Goal: Task Accomplishment & Management: Manage account settings

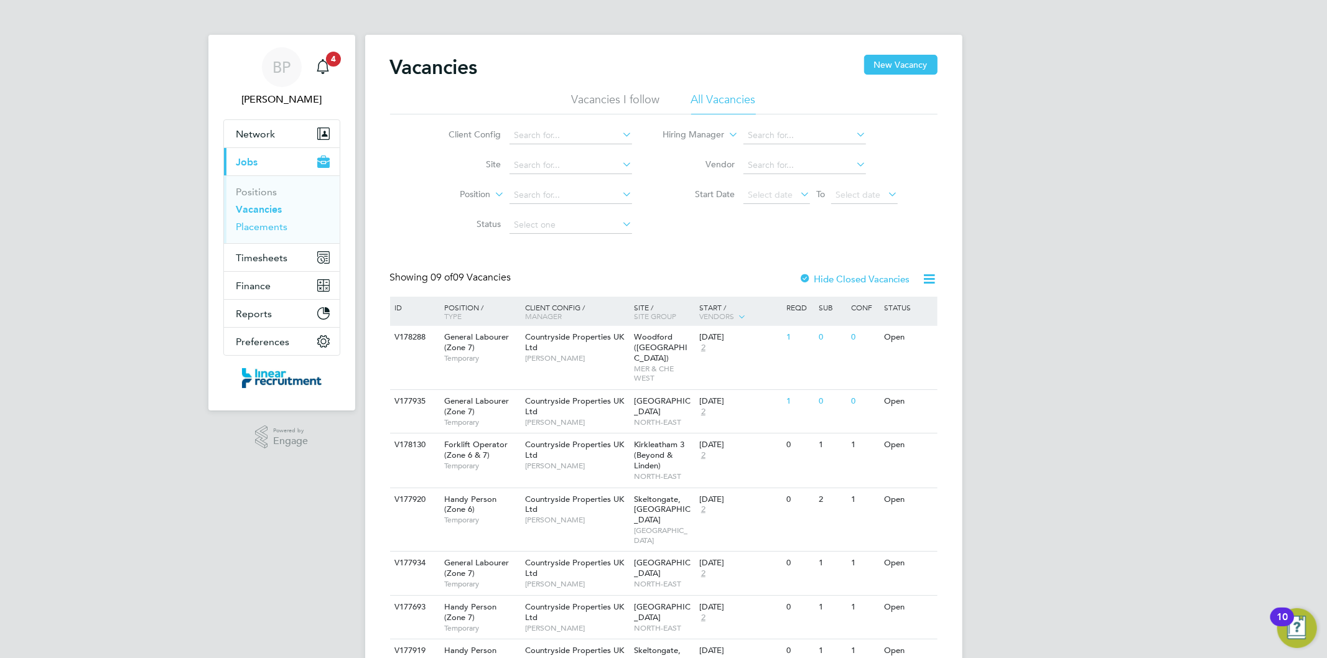
click at [271, 228] on link "Placements" at bounding box center [262, 227] width 52 height 12
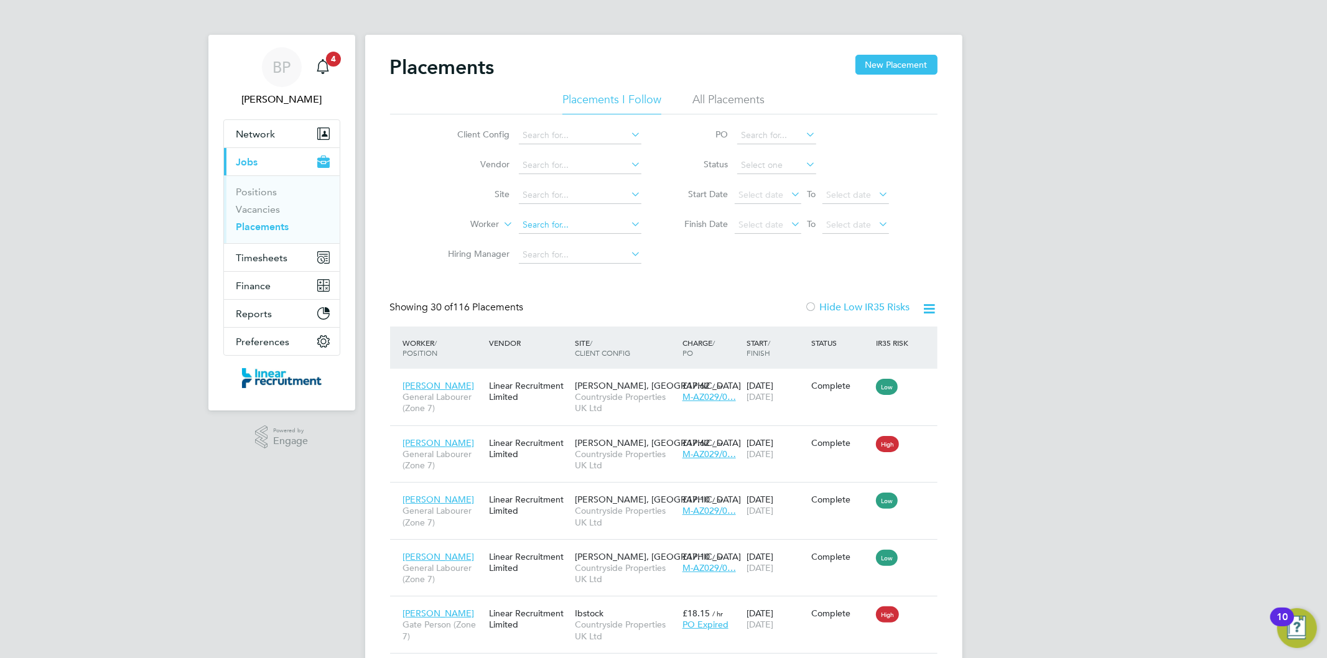
click at [601, 231] on input at bounding box center [580, 224] width 123 height 17
click at [594, 254] on li "Mik e Horne" at bounding box center [579, 258] width 124 height 17
type input "Mike Horne"
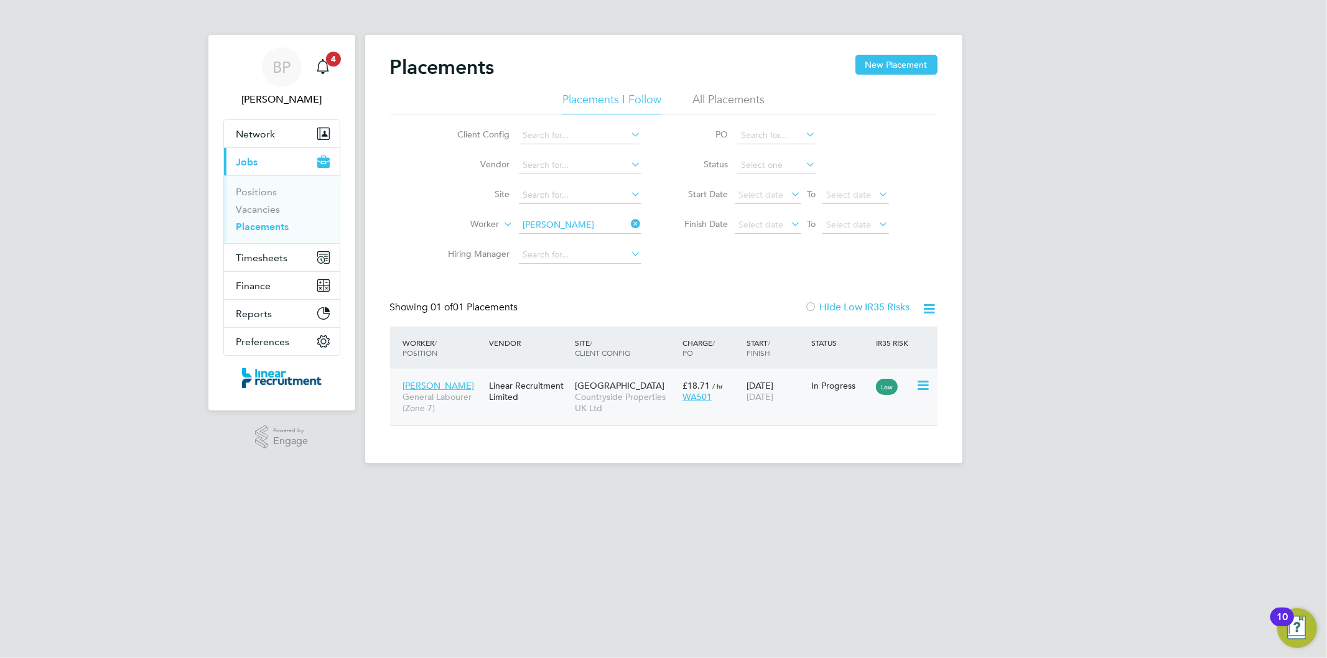
click at [919, 383] on icon at bounding box center [921, 385] width 12 height 15
click at [802, 387] on div "15 Apr 2024 29 Aug 2025" at bounding box center [775, 391] width 65 height 35
click at [304, 259] on button "Timesheets" at bounding box center [282, 257] width 116 height 27
click at [249, 263] on span "Timesheets" at bounding box center [262, 258] width 52 height 12
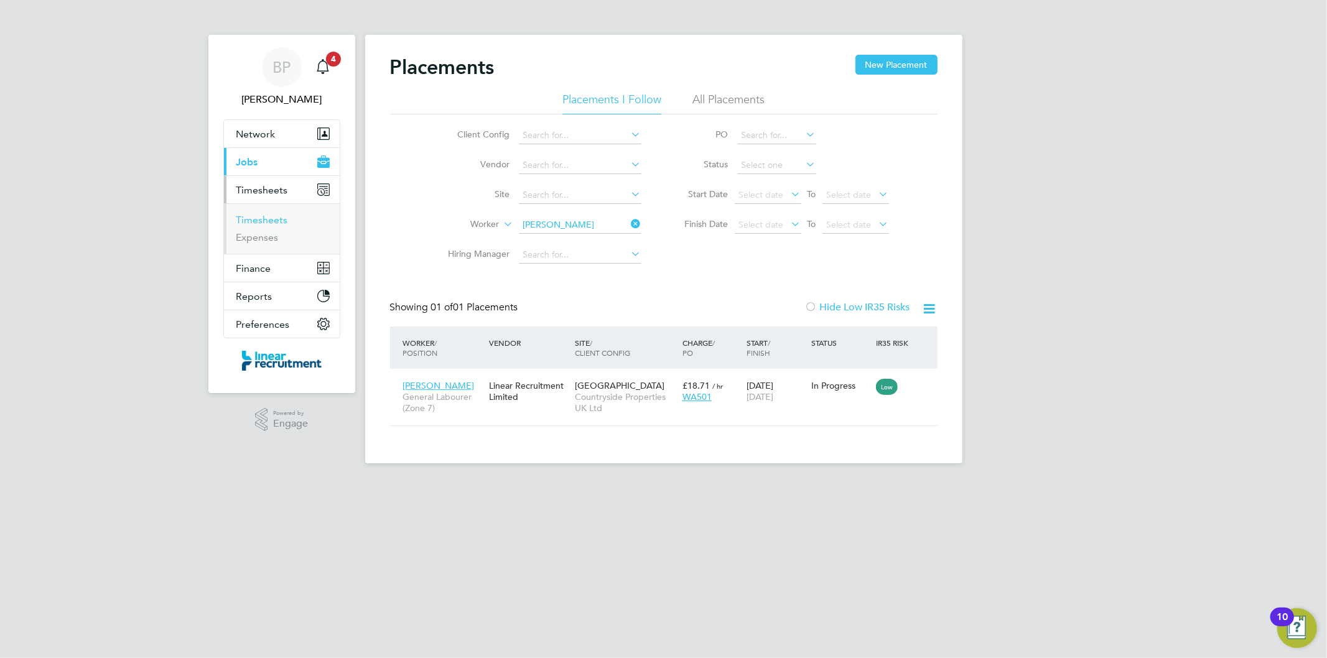
click at [256, 225] on link "Timesheets" at bounding box center [262, 220] width 52 height 12
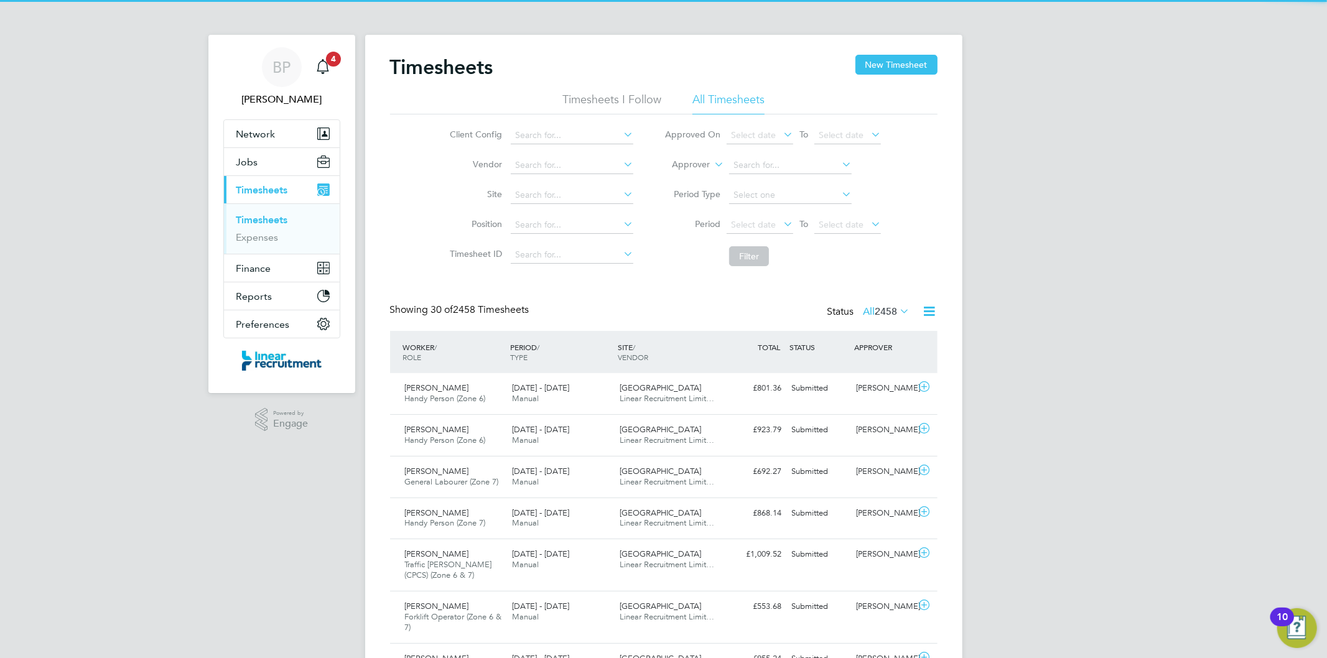
scroll to position [31, 108]
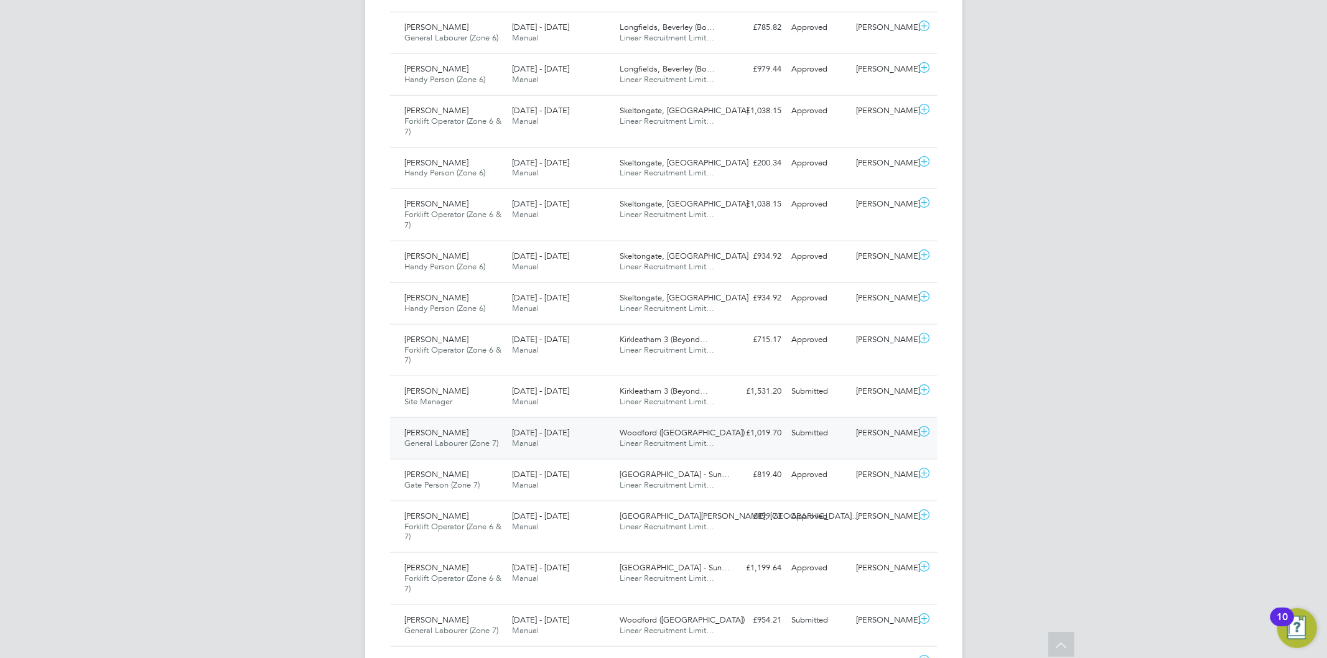
click at [756, 436] on div "£1,019.70 Submitted" at bounding box center [754, 433] width 65 height 21
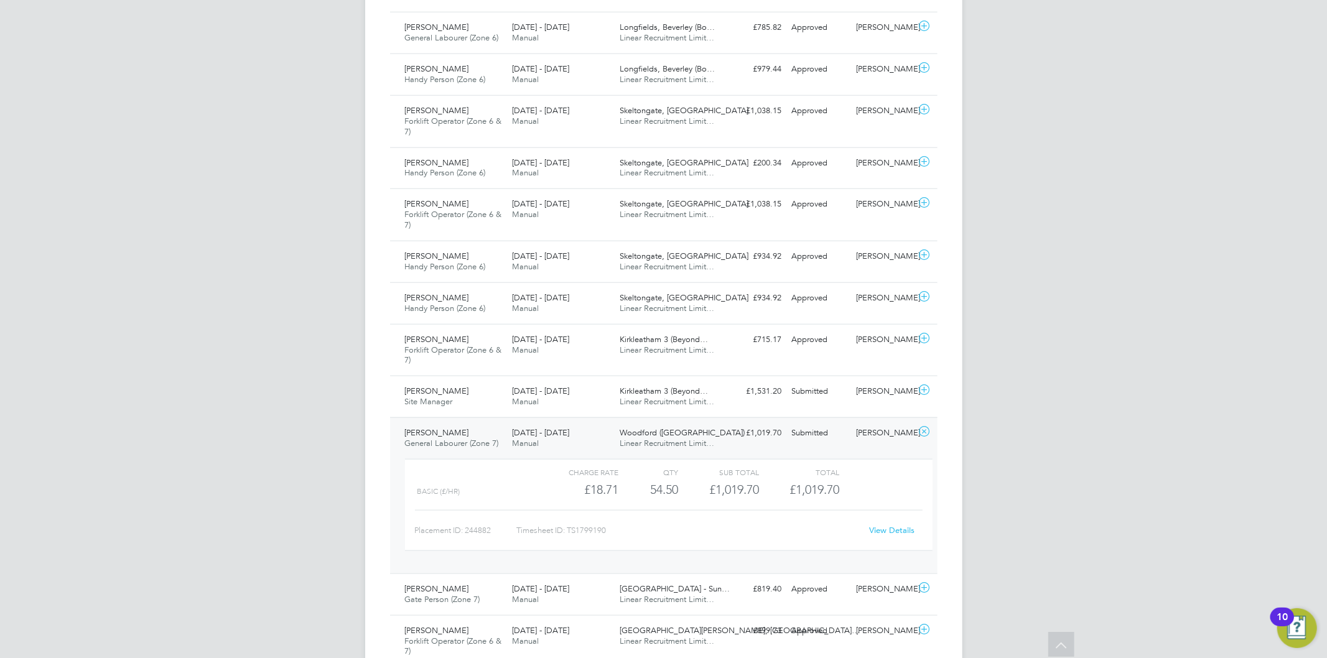
click at [877, 532] on link "View Details" at bounding box center [891, 530] width 45 height 11
click at [927, 429] on icon at bounding box center [924, 432] width 16 height 10
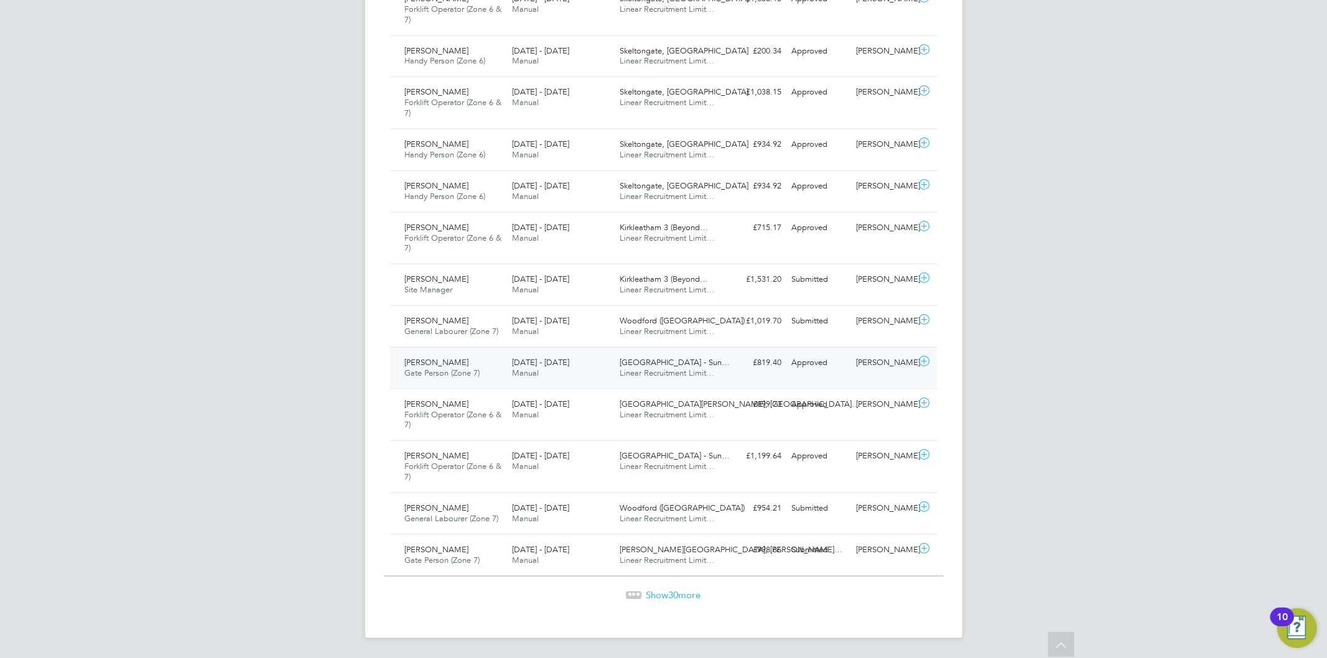
click at [732, 372] on div "£819.40 Approved" at bounding box center [754, 363] width 65 height 21
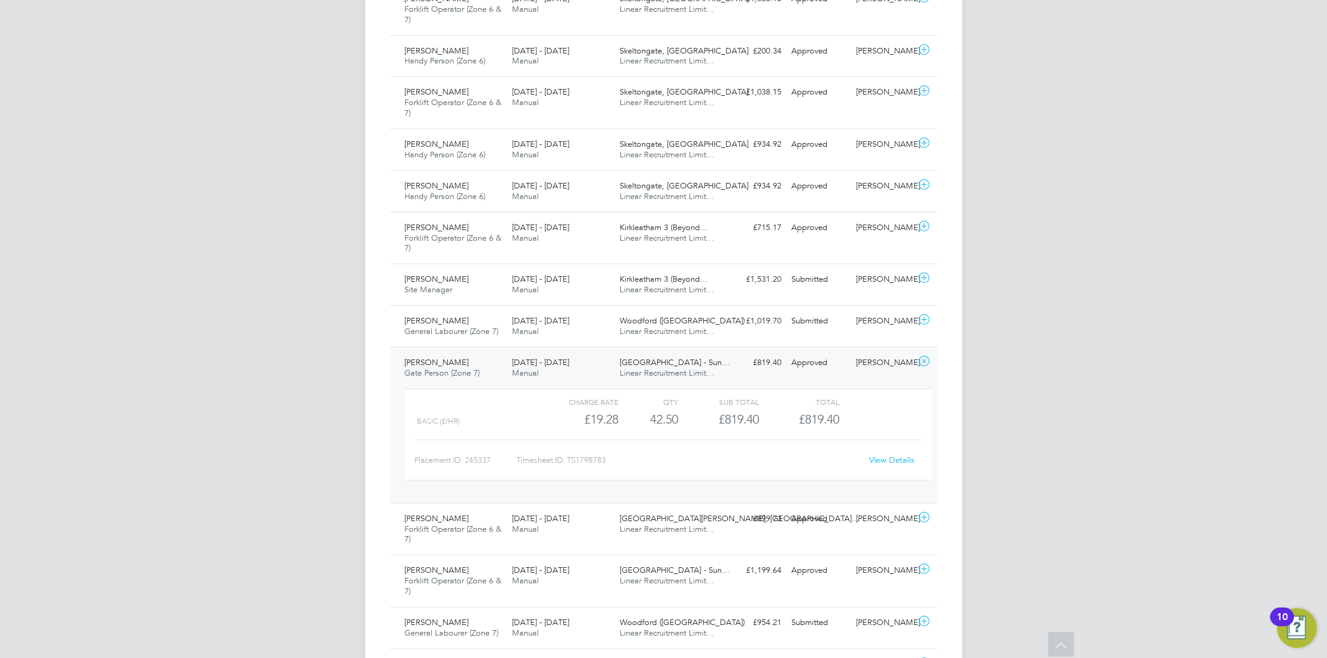
click at [892, 462] on link "View Details" at bounding box center [891, 460] width 45 height 11
click at [923, 359] on icon at bounding box center [924, 361] width 16 height 10
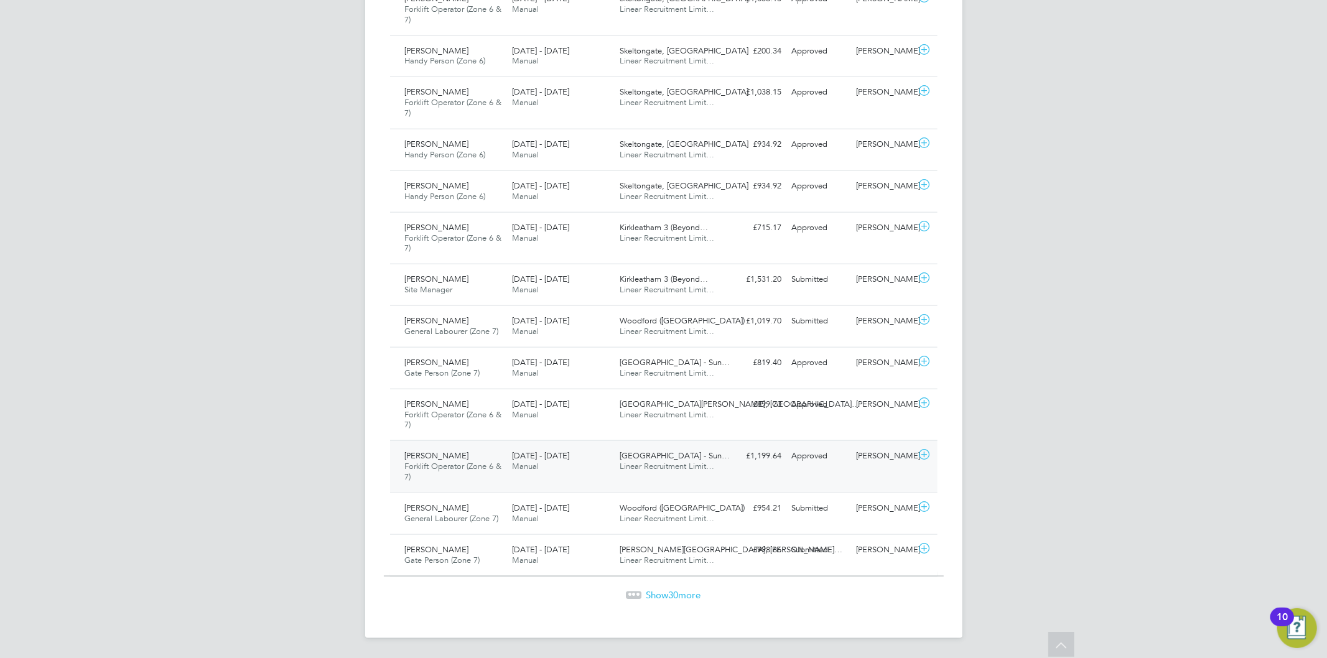
click at [607, 471] on div "4 - 10 Aug 2025 Manual" at bounding box center [561, 461] width 108 height 31
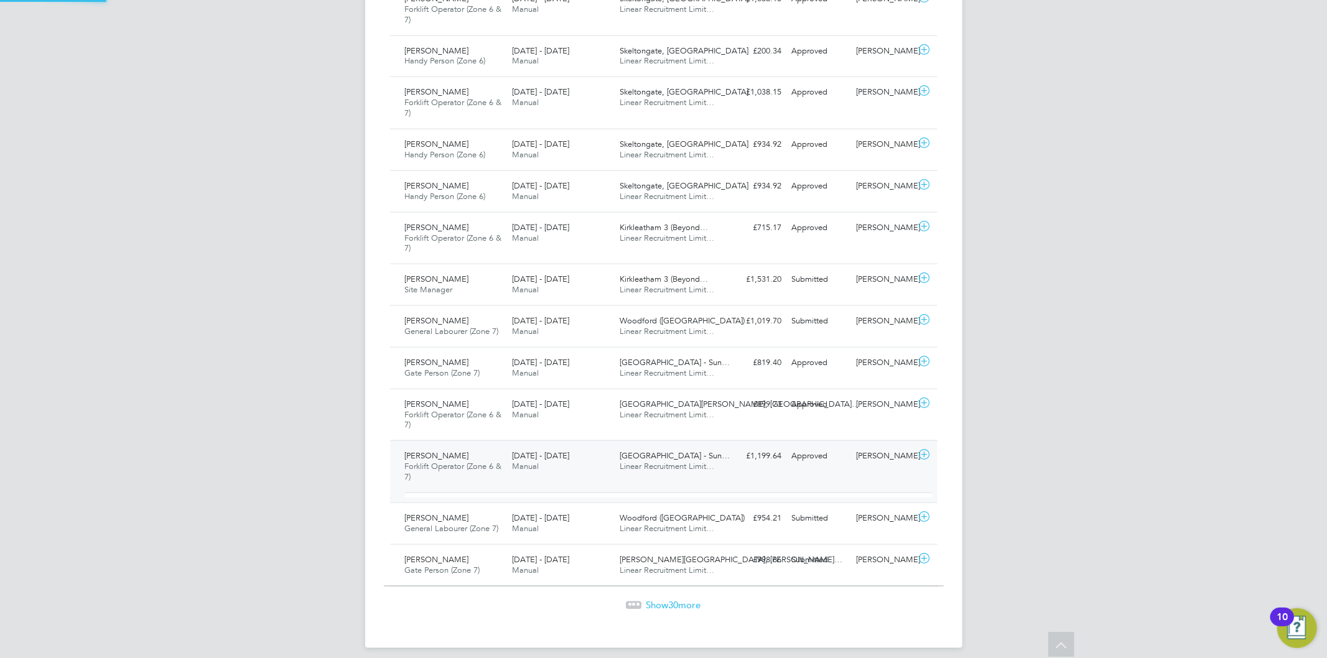
scroll to position [21, 121]
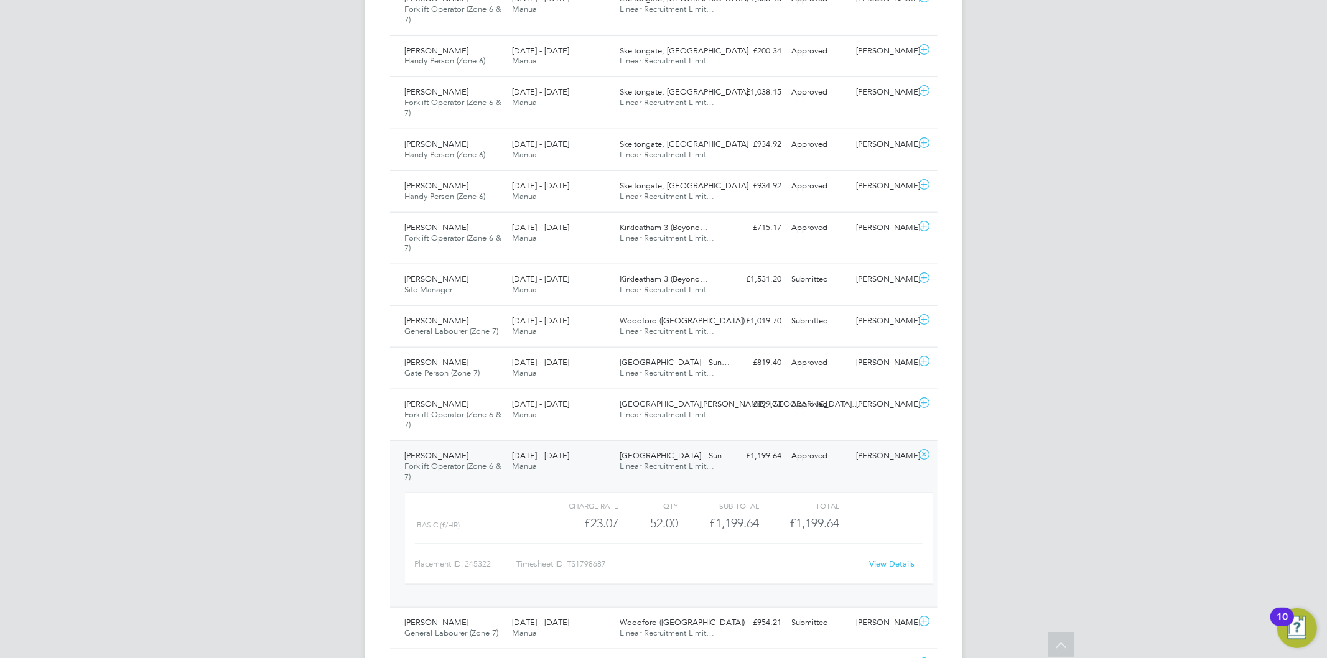
click at [888, 564] on link "View Details" at bounding box center [891, 563] width 45 height 11
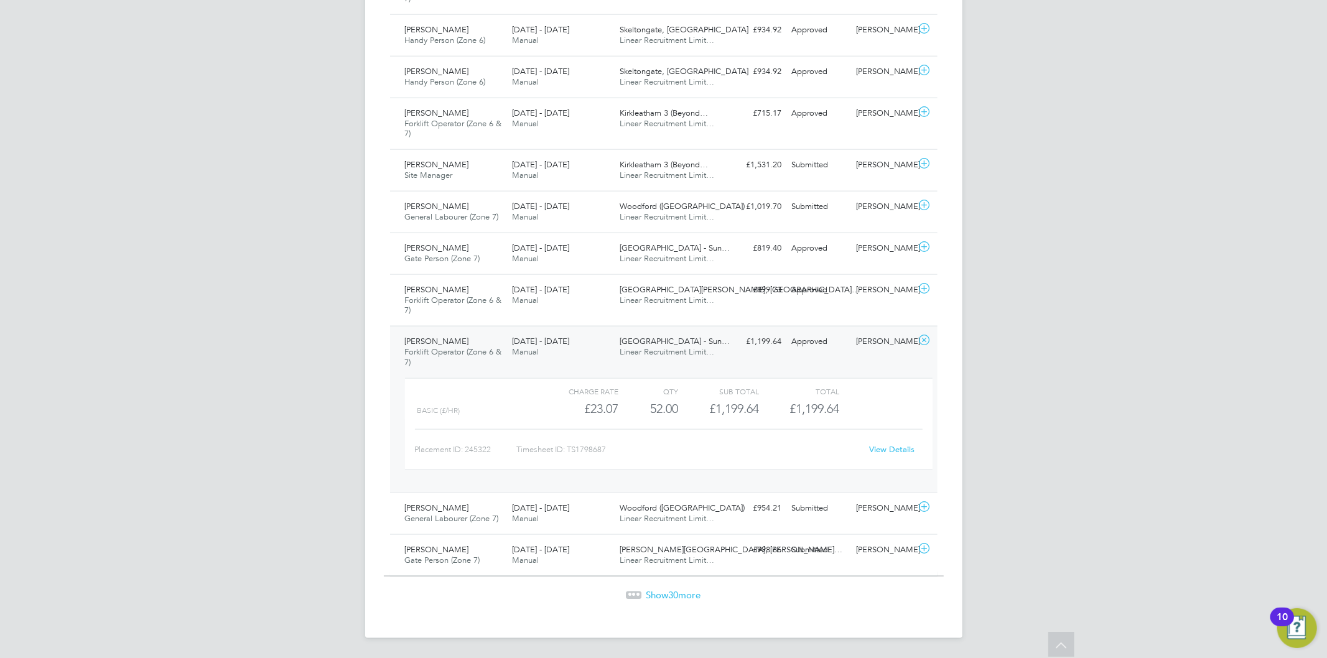
click at [644, 338] on span "Whalley Old Road - Sun…" at bounding box center [674, 341] width 110 height 11
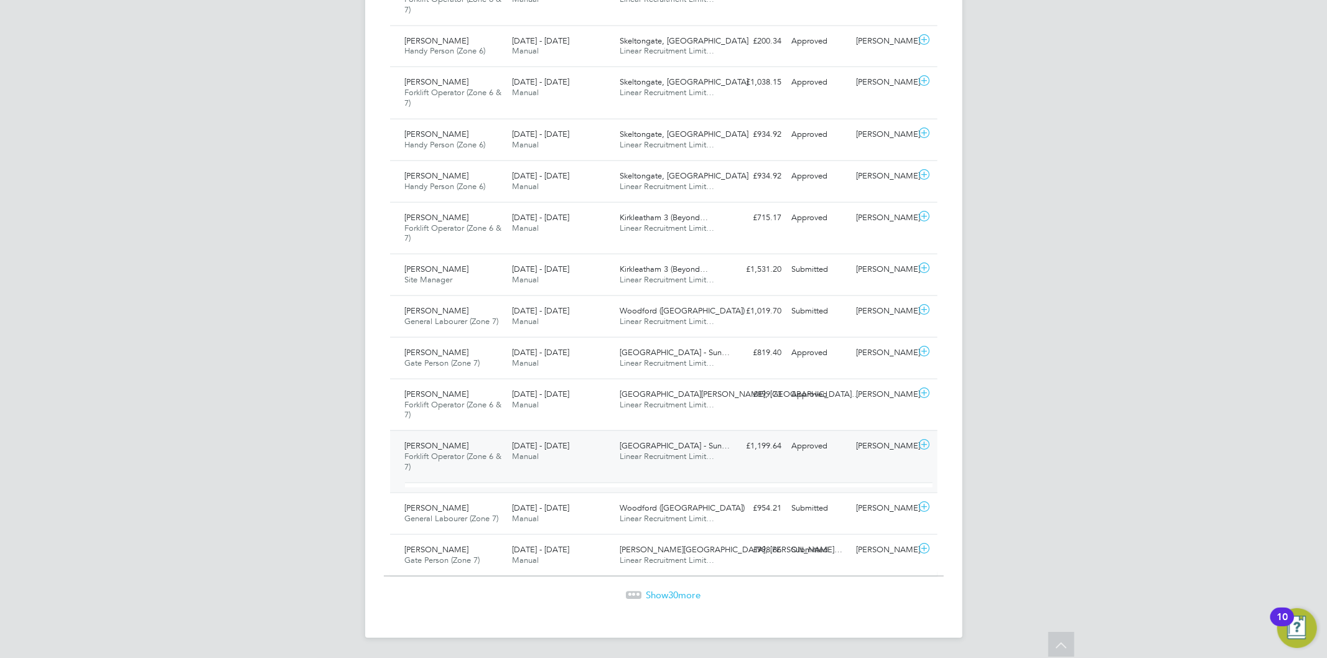
scroll to position [1148, 0]
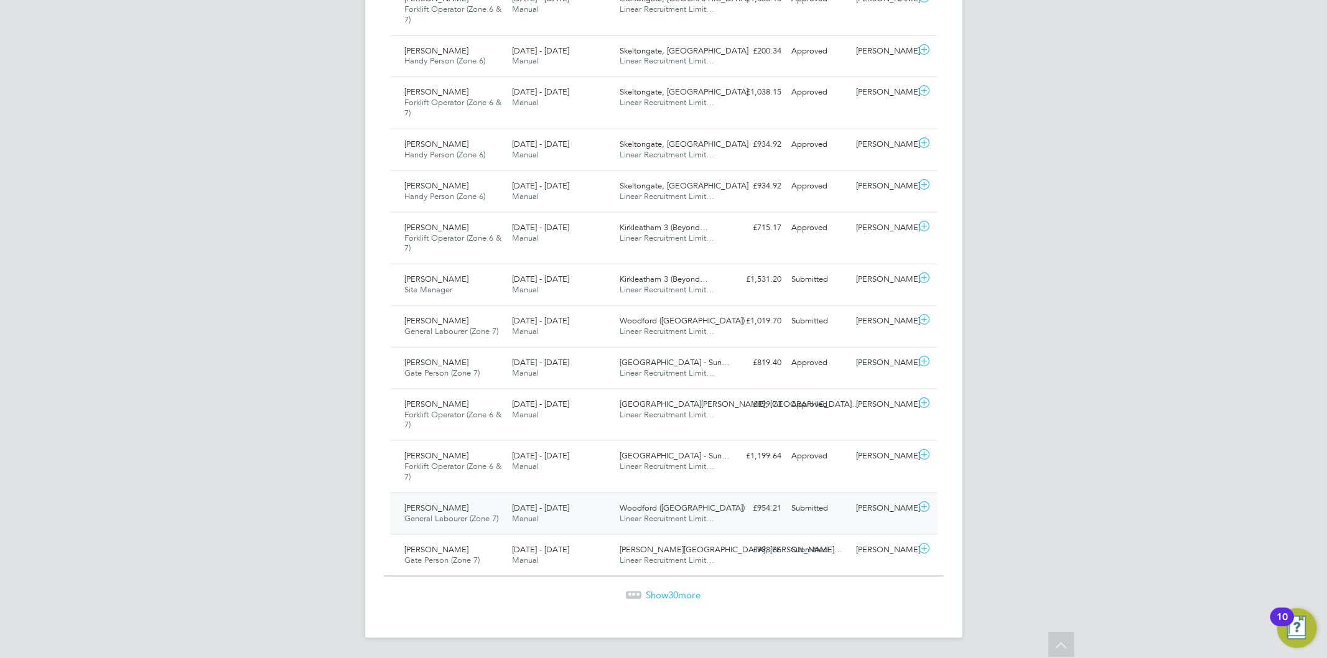
click at [568, 504] on span "4 - 10 Aug 2025" at bounding box center [540, 508] width 57 height 11
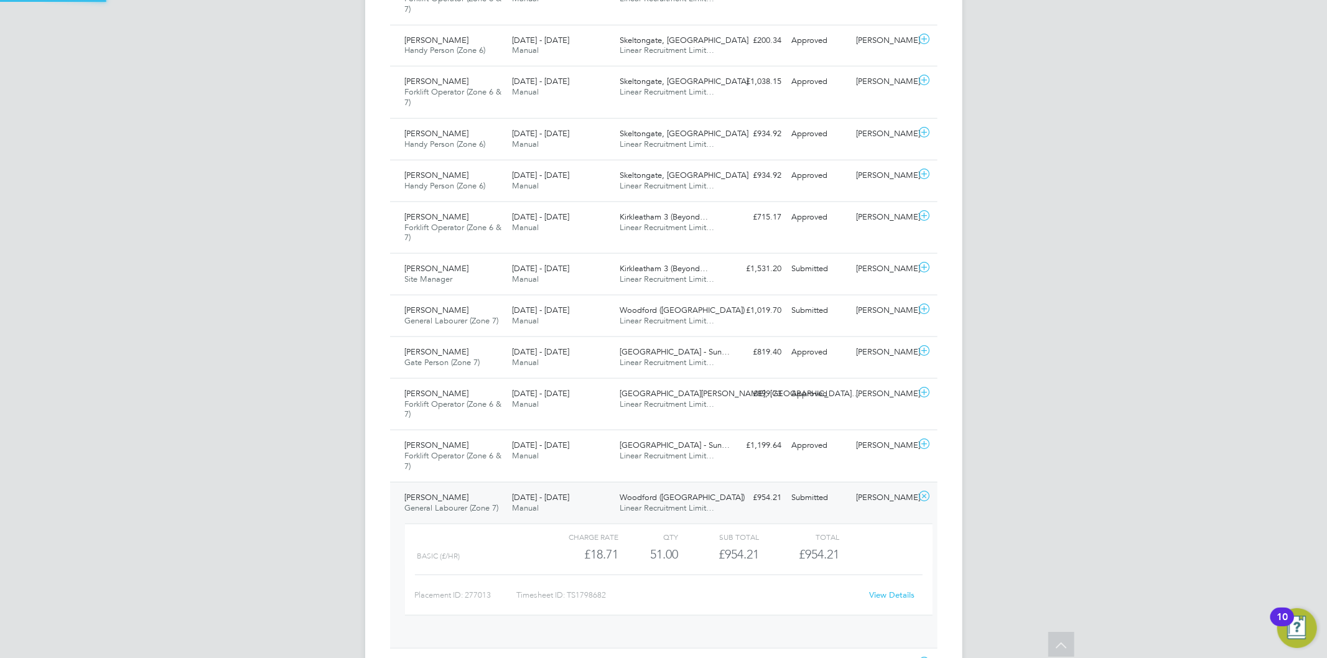
scroll to position [21, 121]
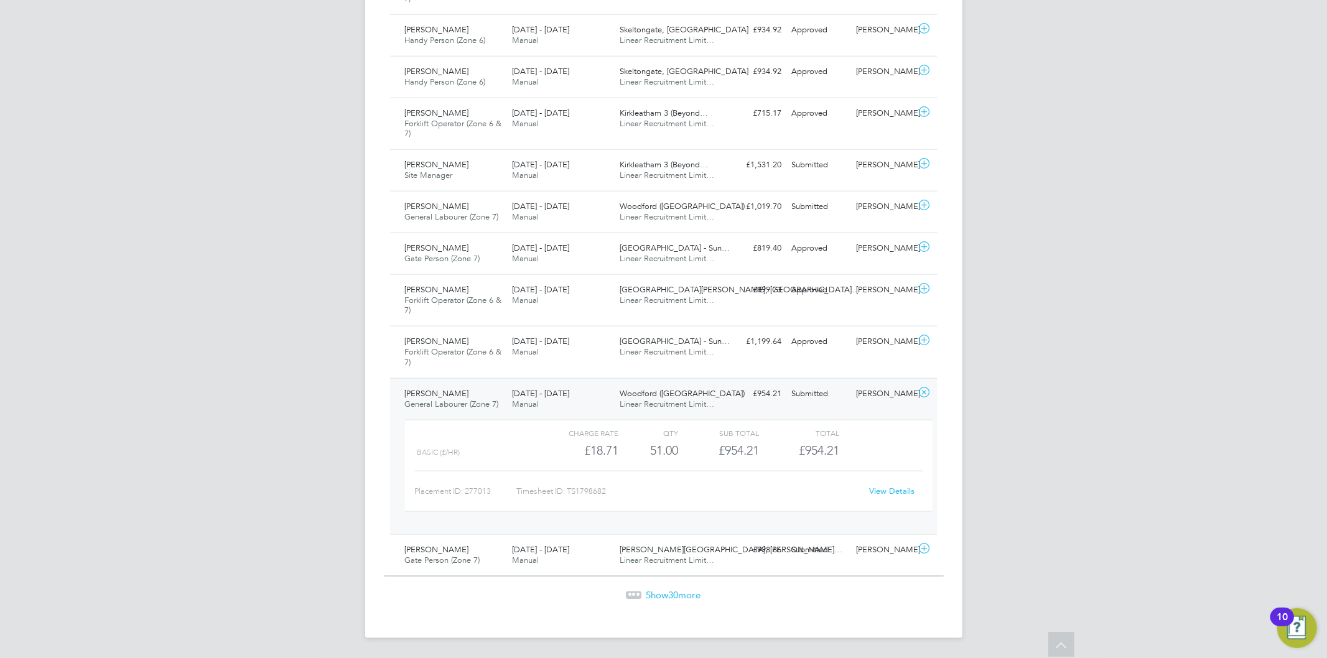
click at [843, 399] on div "Submitted" at bounding box center [819, 394] width 65 height 21
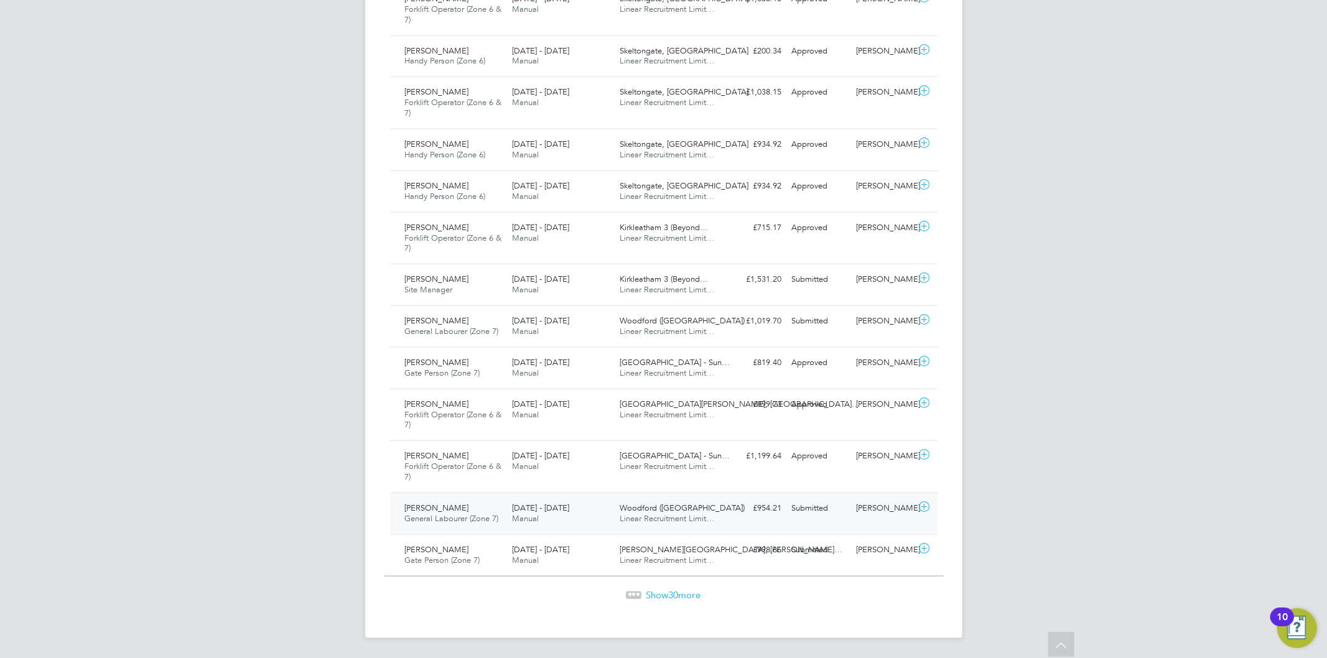
scroll to position [1148, 0]
click at [682, 589] on span "Show 30 more" at bounding box center [673, 595] width 55 height 12
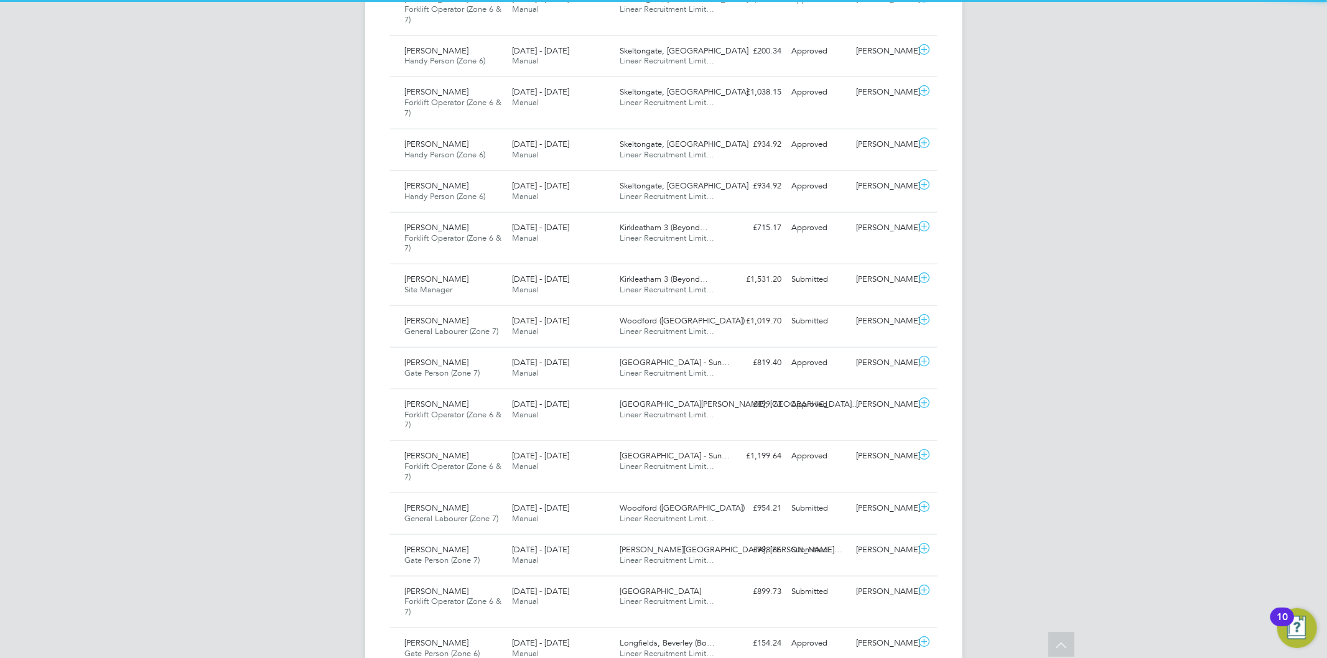
scroll to position [31, 108]
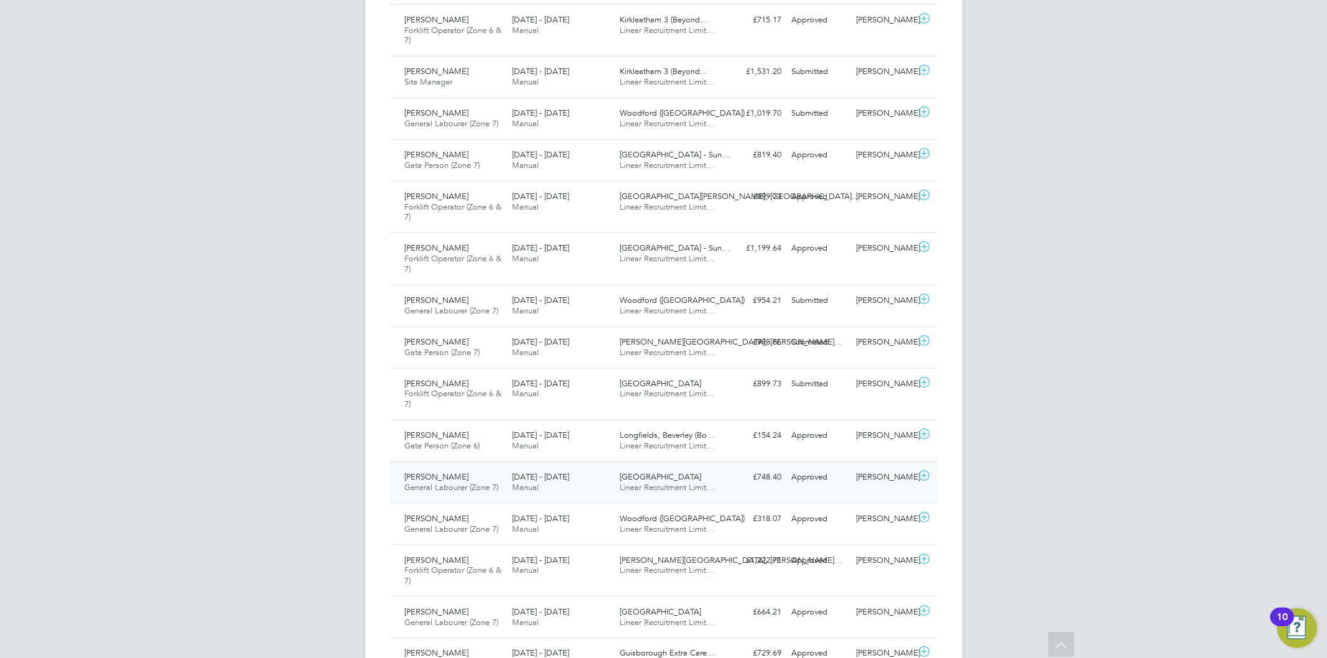
click at [587, 484] on div "4 - 10 Aug 2025 Manual" at bounding box center [561, 482] width 108 height 31
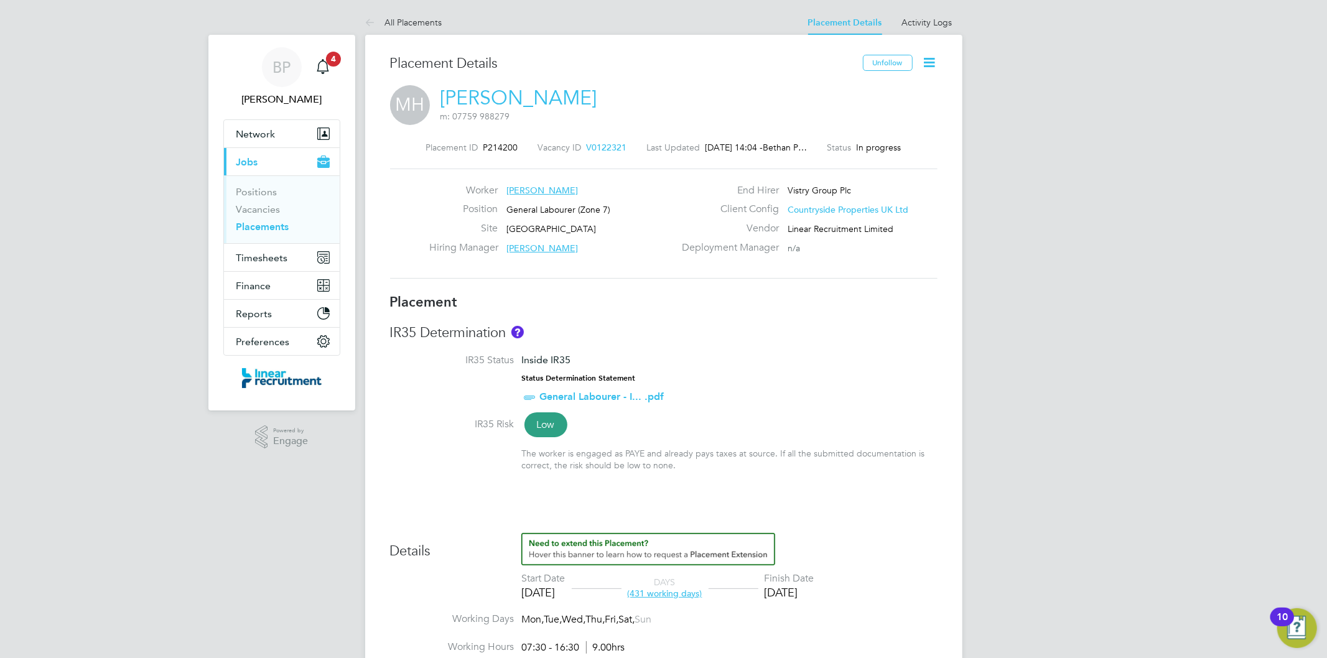
click at [937, 58] on icon at bounding box center [930, 63] width 16 height 16
click at [869, 92] on li "Edit Placement e" at bounding box center [888, 91] width 91 height 17
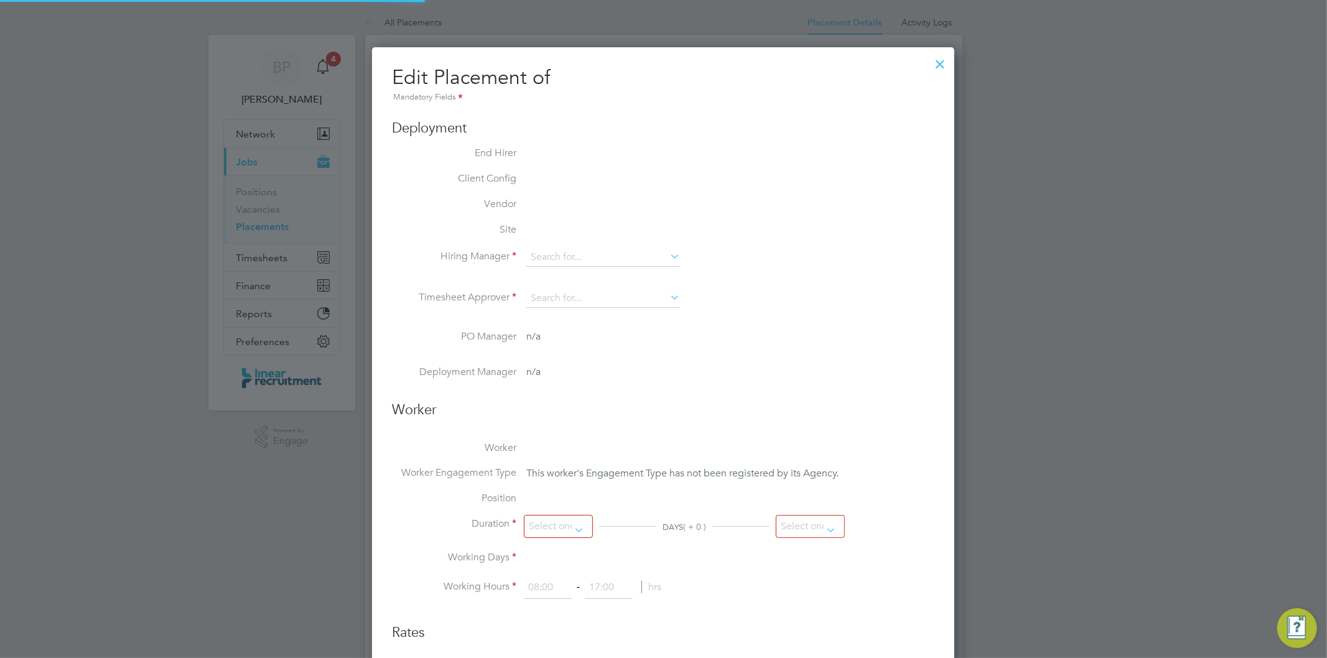
type input "Paul Adcock"
type input "15 Apr 2024"
type input "29 Aug 2025"
type input "07:30"
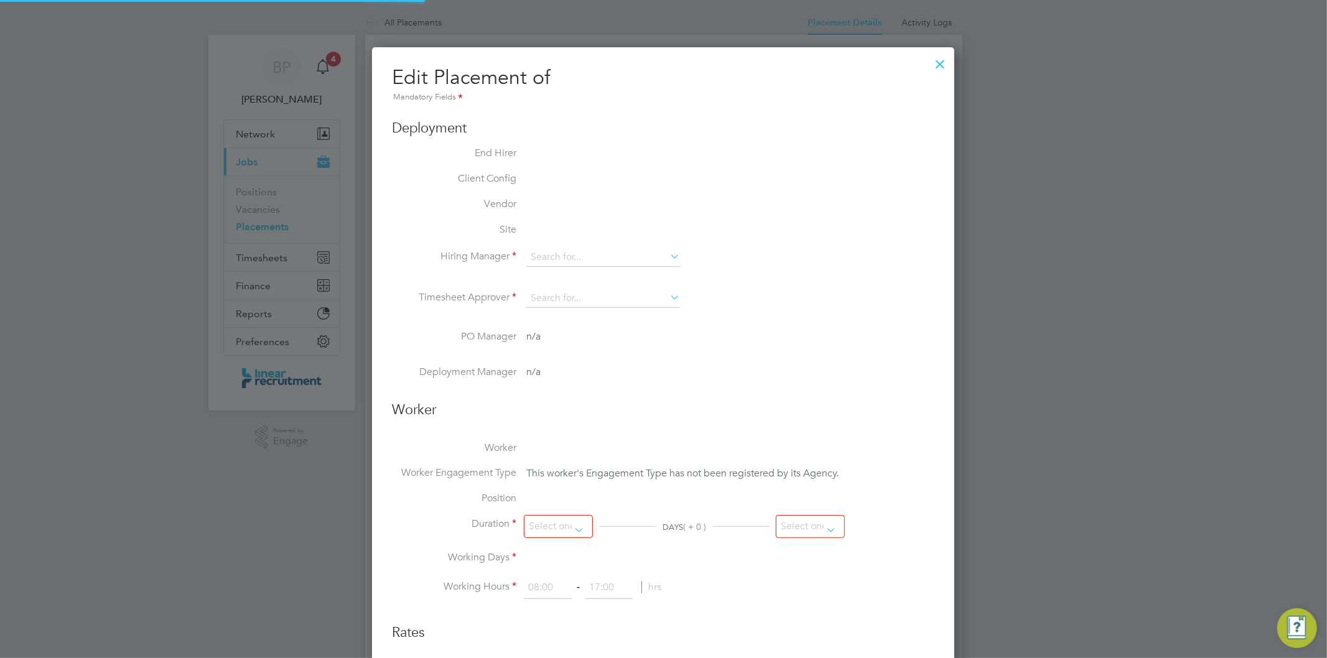
type input "16:30"
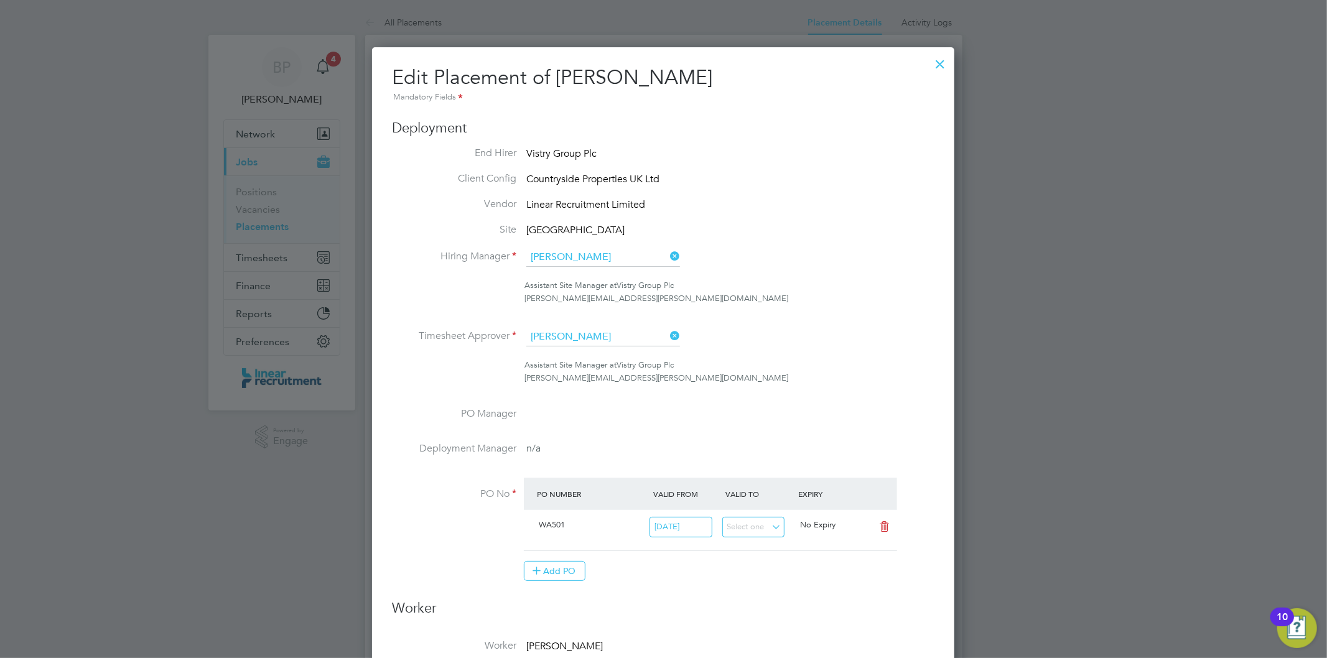
click at [667, 256] on icon at bounding box center [667, 256] width 0 height 17
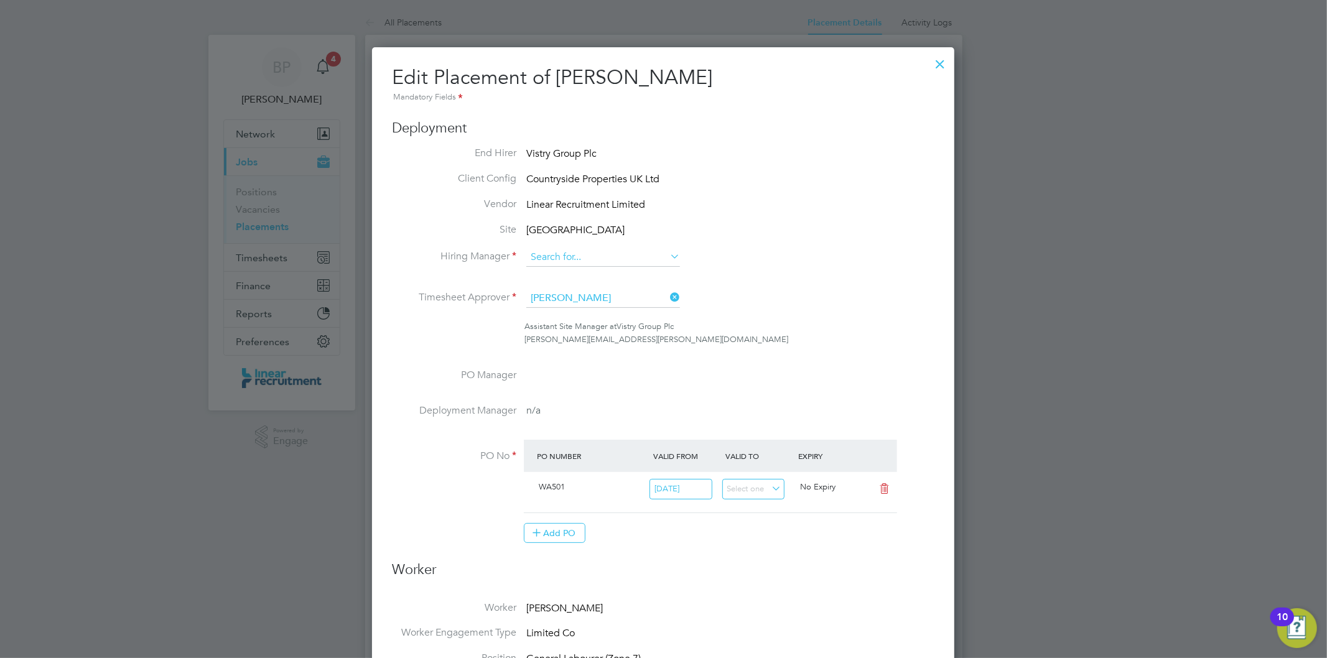
click at [633, 255] on input at bounding box center [603, 257] width 154 height 19
click at [624, 269] on li "Ethan McHendry" at bounding box center [603, 274] width 155 height 17
type input "Ethan McHendry"
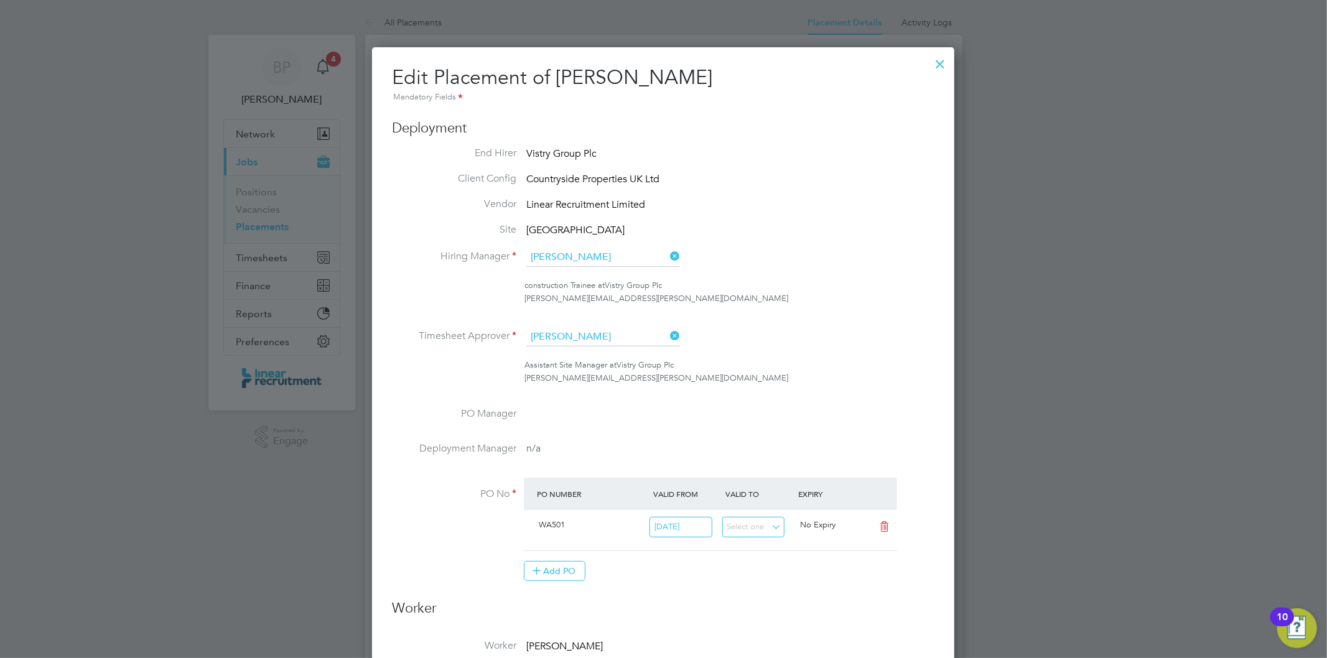
scroll to position [1348, 583]
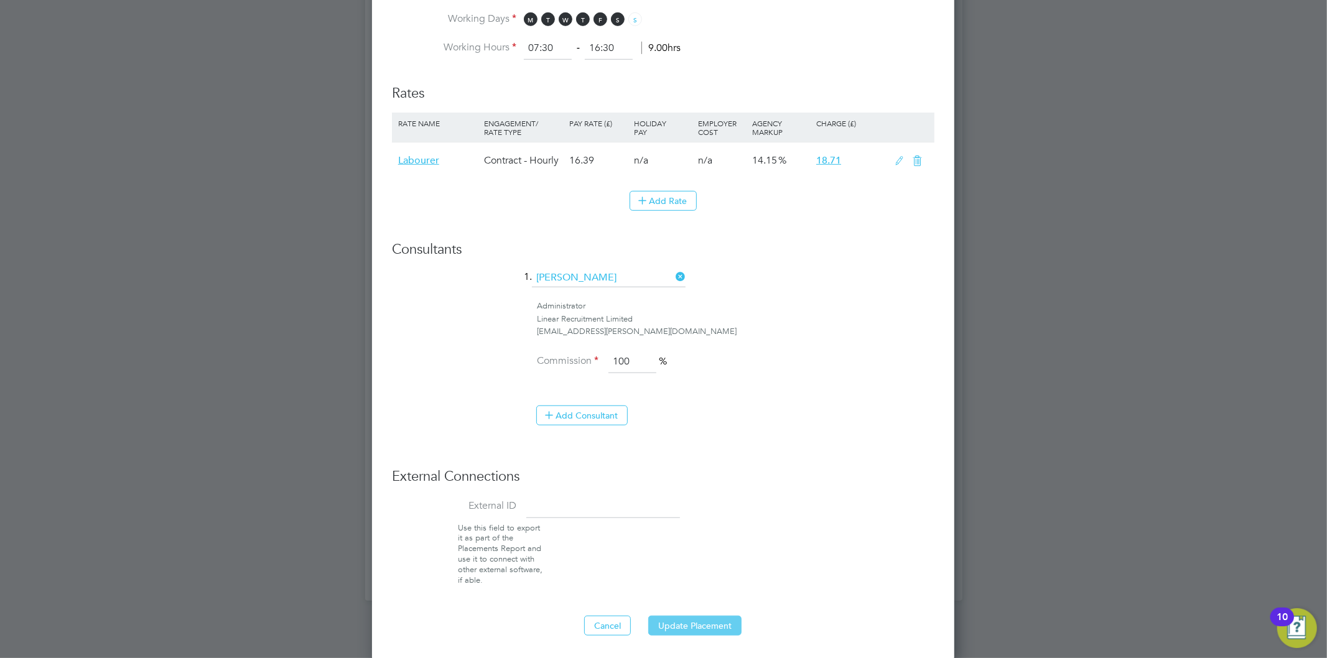
click at [700, 623] on button "Update Placement" at bounding box center [694, 626] width 93 height 20
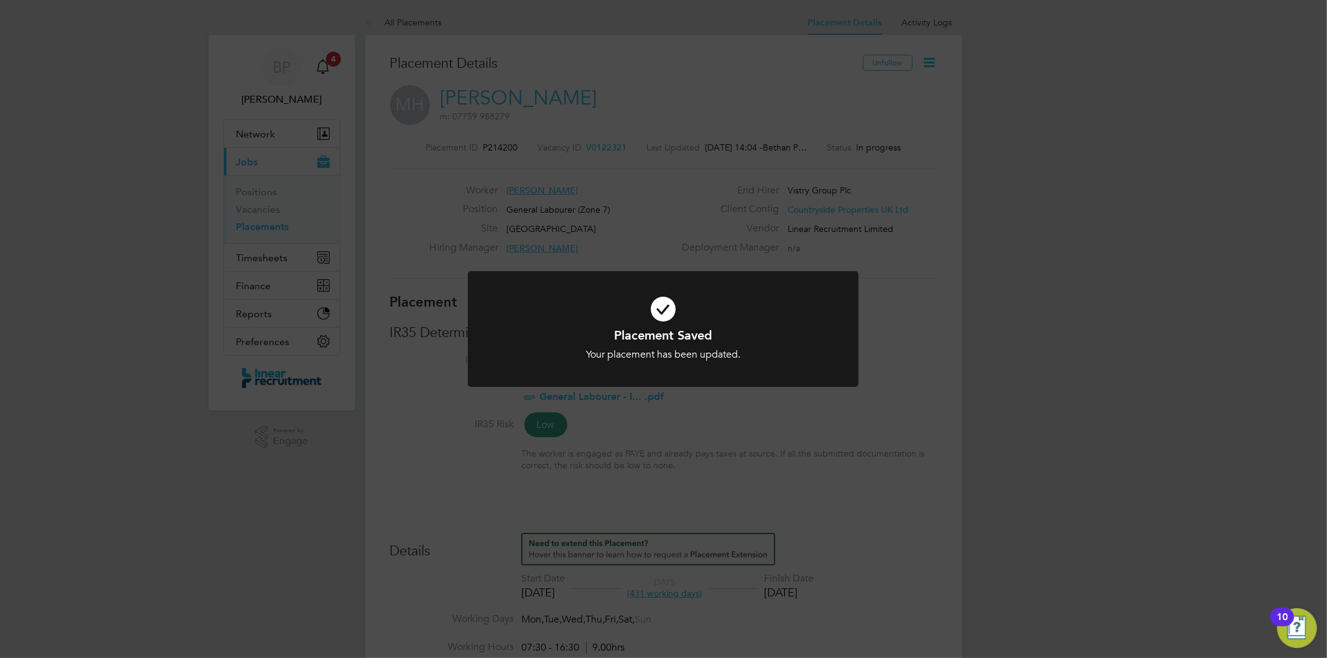
click at [794, 229] on div "Placement Saved Your placement has been updated. Cancel Okay" at bounding box center [663, 329] width 1327 height 658
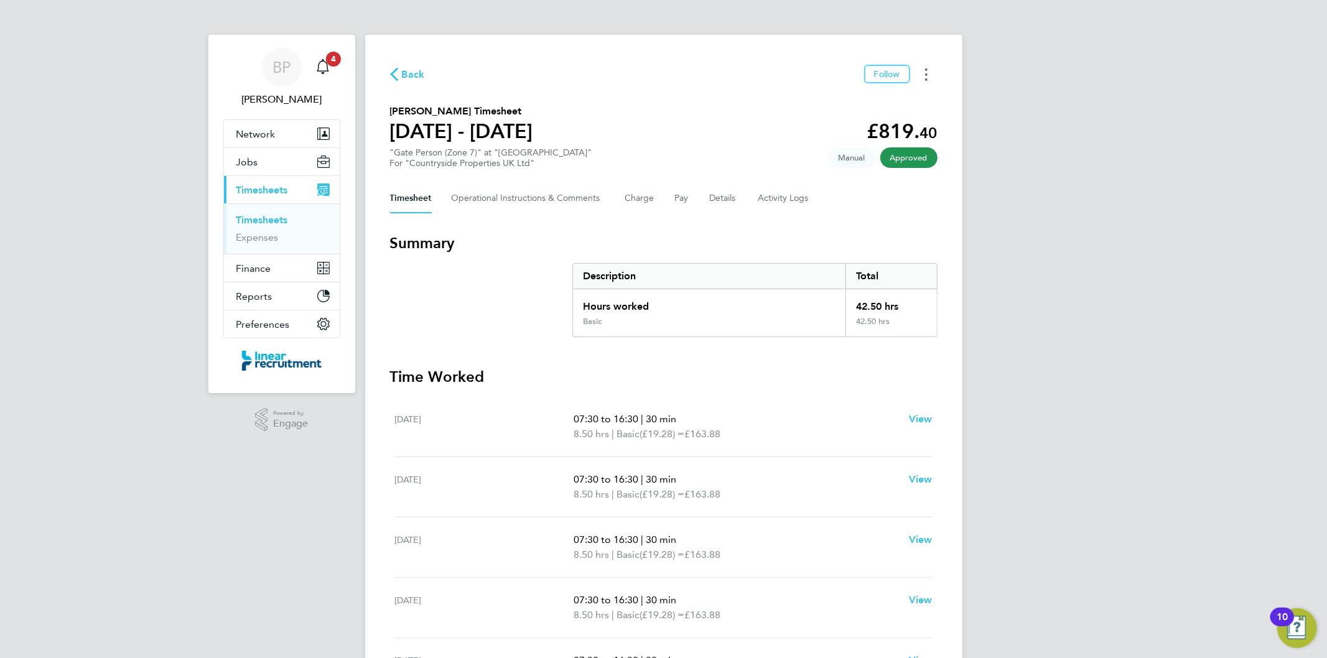
click at [931, 67] on button "Timesheets Menu" at bounding box center [926, 74] width 22 height 19
click at [853, 106] on link "Download timesheet" at bounding box center [862, 102] width 149 height 25
click at [921, 71] on button "Timesheets Menu" at bounding box center [926, 74] width 22 height 19
click at [888, 94] on link "Download timesheet" at bounding box center [862, 102] width 149 height 25
